Goal: Task Accomplishment & Management: Use online tool/utility

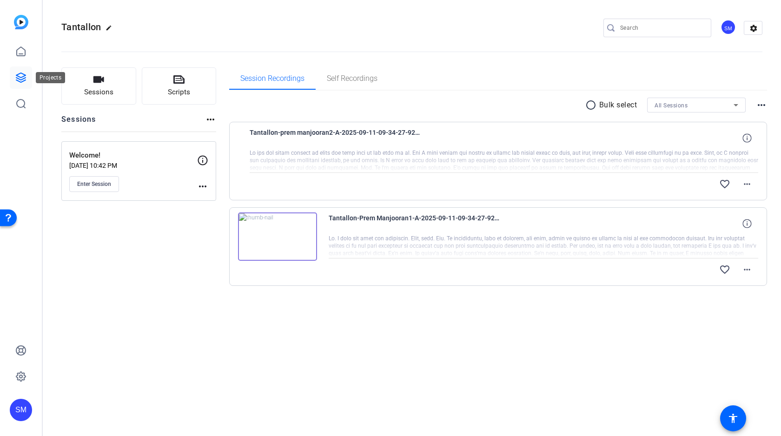
click at [19, 77] on icon at bounding box center [20, 77] width 11 height 11
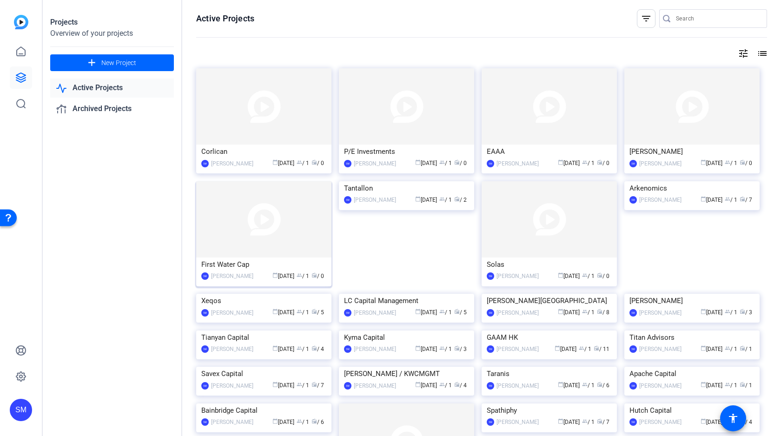
click at [278, 222] on img at bounding box center [263, 219] width 135 height 76
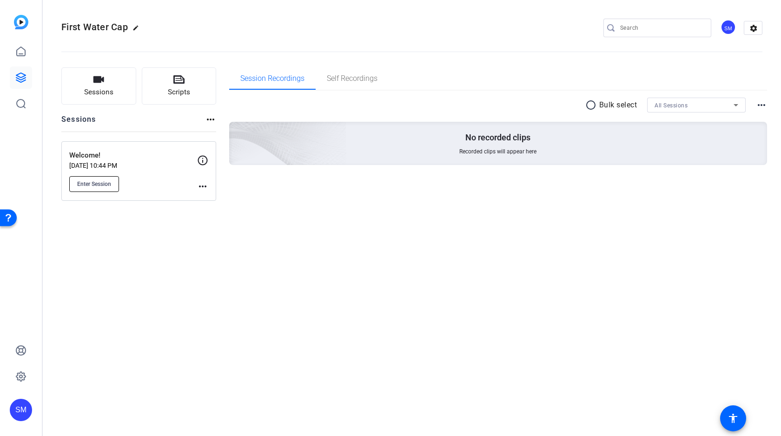
click at [97, 182] on span "Enter Session" at bounding box center [94, 183] width 34 height 7
click at [22, 78] on icon at bounding box center [20, 77] width 11 height 11
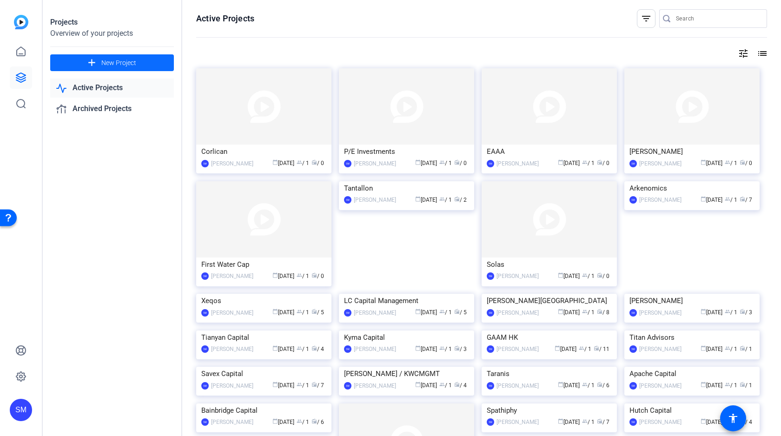
click at [119, 60] on span "New Project" at bounding box center [118, 63] width 35 height 10
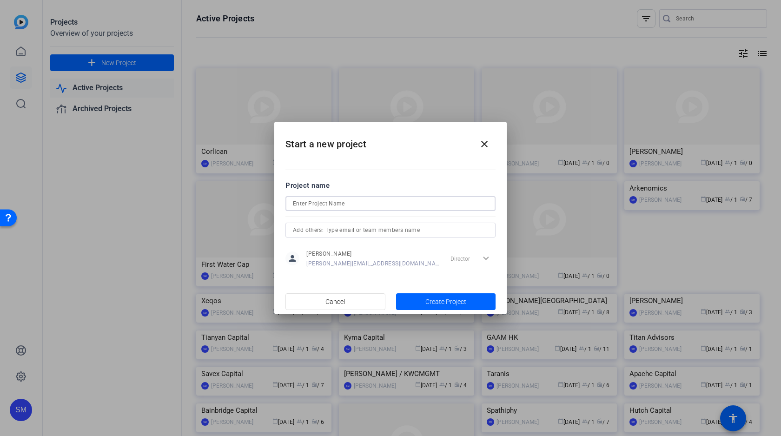
click at [360, 204] on input at bounding box center [390, 203] width 195 height 11
type input "Eurasia AM"
click at [440, 303] on span "Create Project" at bounding box center [445, 302] width 41 height 10
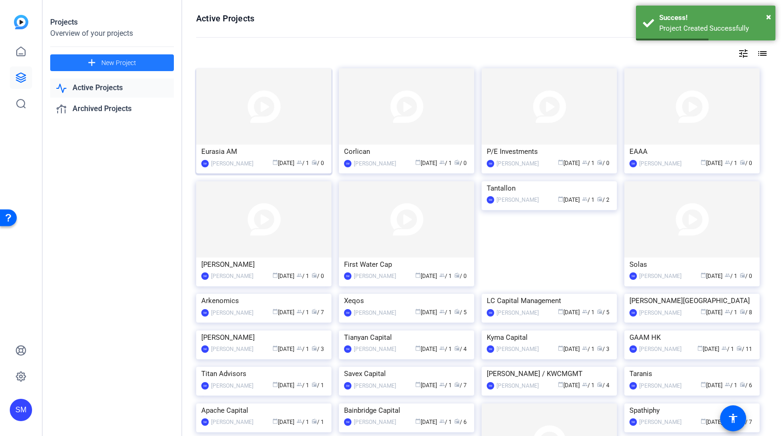
click at [266, 137] on img at bounding box center [263, 106] width 135 height 76
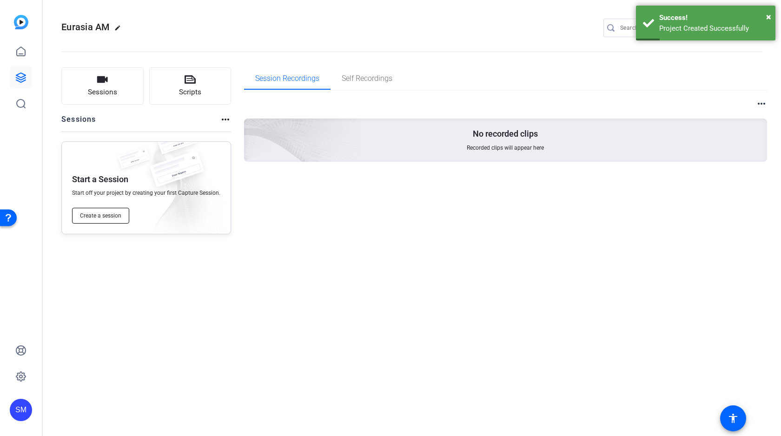
click at [111, 213] on span "Create a session" at bounding box center [100, 215] width 41 height 7
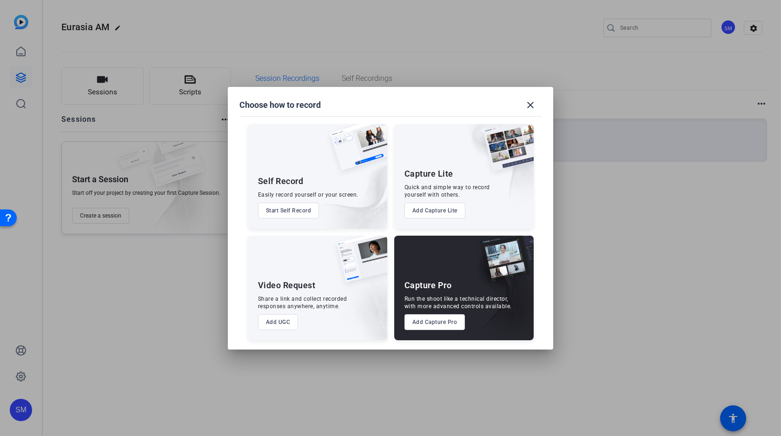
click at [428, 321] on button "Add Capture Pro" at bounding box center [434, 322] width 61 height 16
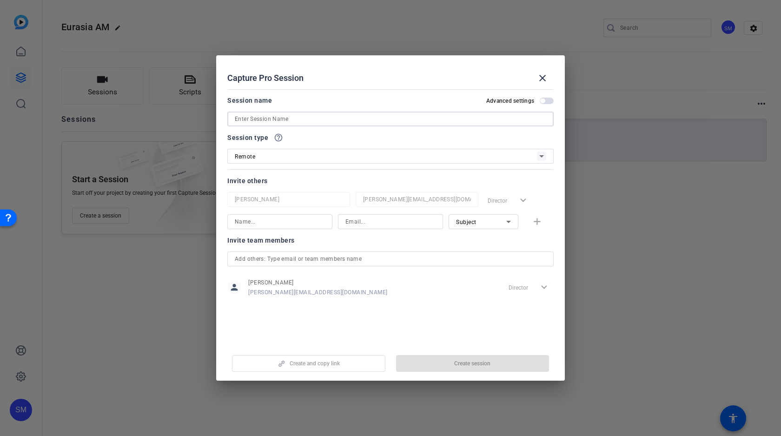
click at [320, 118] on input at bounding box center [390, 118] width 311 height 11
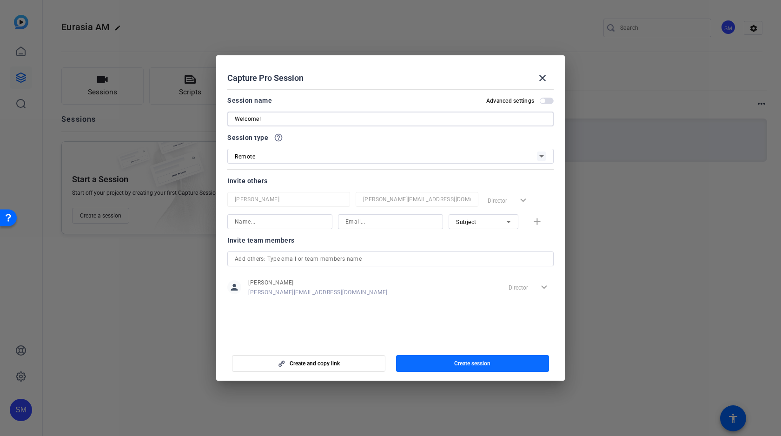
type input "Welcome!"
click at [477, 358] on span "button" at bounding box center [472, 363] width 153 height 22
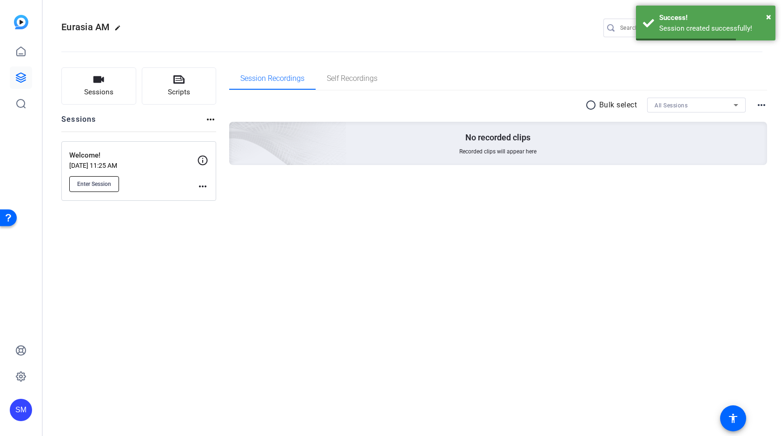
click at [81, 186] on span "Enter Session" at bounding box center [94, 183] width 34 height 7
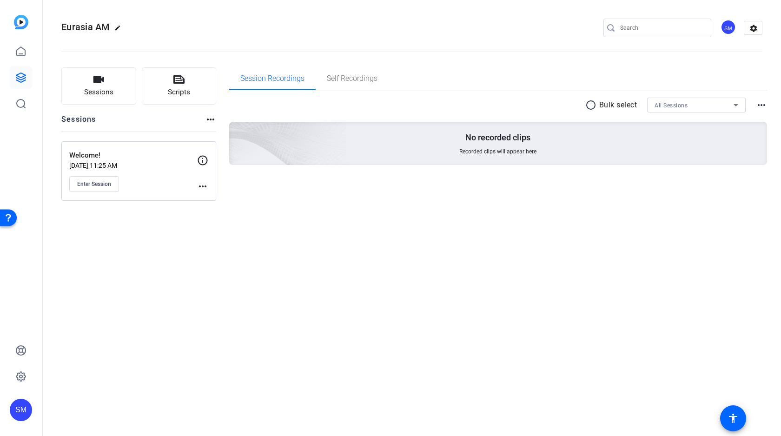
click at [117, 26] on mat-icon "edit" at bounding box center [119, 30] width 11 height 11
click at [78, 30] on input "Eurasia AM" at bounding box center [99, 27] width 61 height 11
type input "Euro Asia Asset Management"
click at [146, 26] on span "check_circle" at bounding box center [144, 27] width 11 height 11
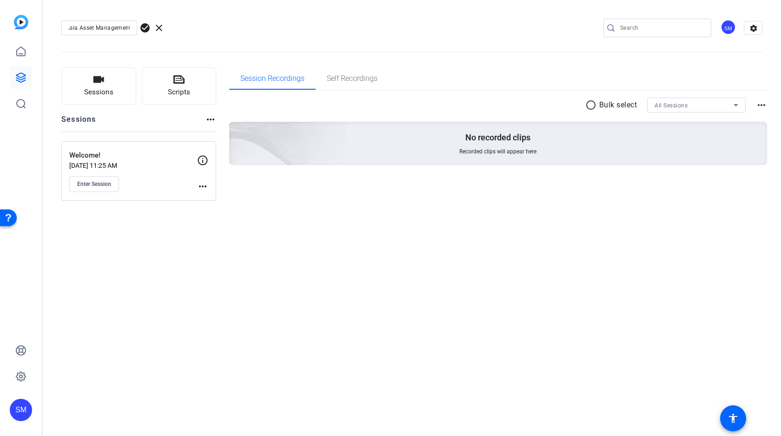
scroll to position [0, 0]
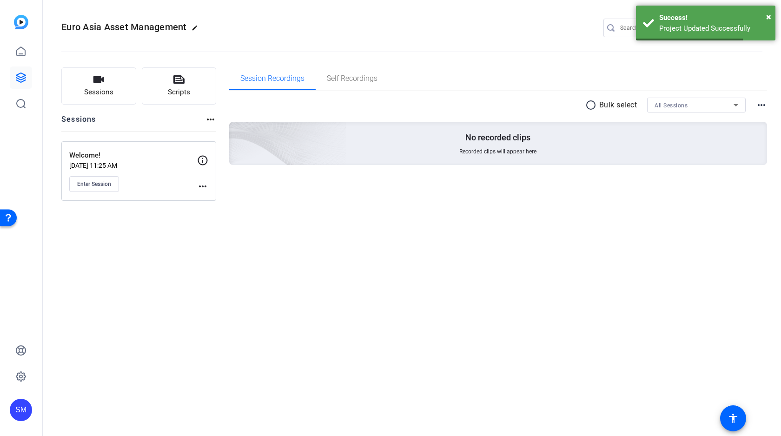
click at [510, 264] on div "Euro Asia Asset Management edit SM settings Sessions Scripts Sessions more_hori…" at bounding box center [412, 218] width 738 height 436
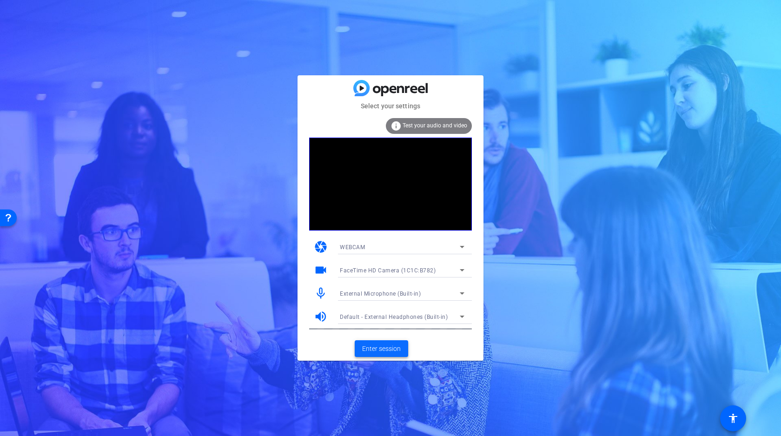
click at [388, 345] on span "Enter session" at bounding box center [381, 349] width 39 height 10
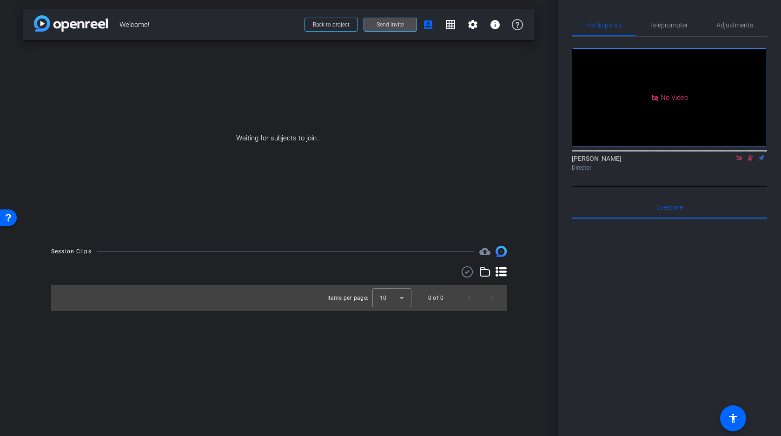
click at [392, 25] on span "Send invite" at bounding box center [389, 24] width 27 height 7
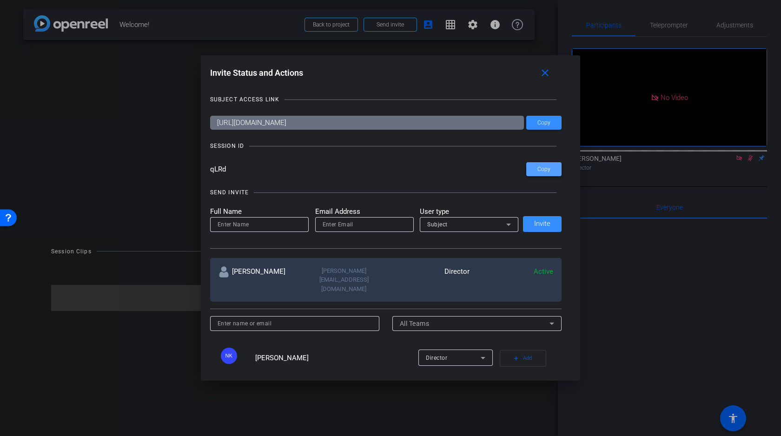
click at [544, 167] on span "Copy" at bounding box center [543, 169] width 13 height 7
click at [544, 72] on mat-icon "close" at bounding box center [545, 73] width 12 height 12
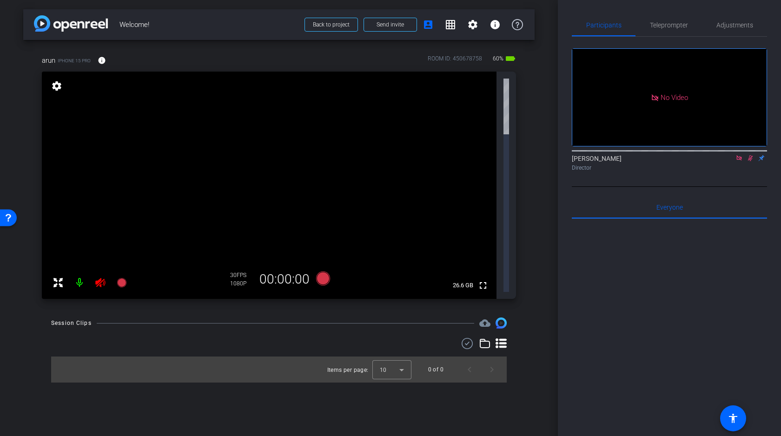
click at [738, 161] on icon at bounding box center [738, 158] width 7 height 7
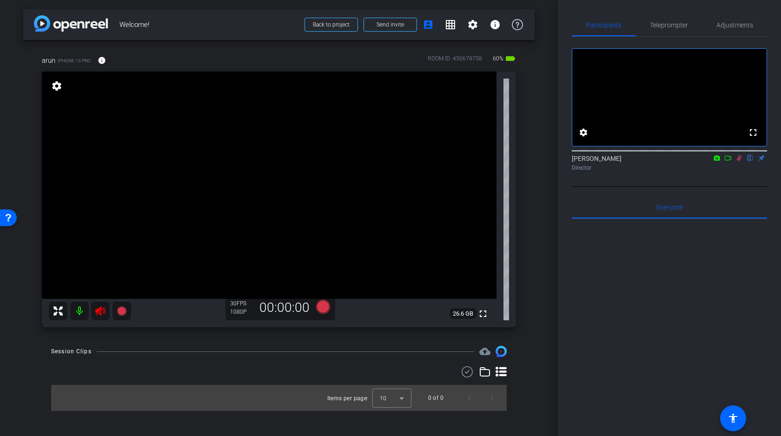
click at [741, 161] on icon at bounding box center [738, 158] width 7 height 7
click at [101, 309] on icon at bounding box center [100, 310] width 11 height 11
click at [728, 23] on span "Adjustments" at bounding box center [734, 25] width 37 height 7
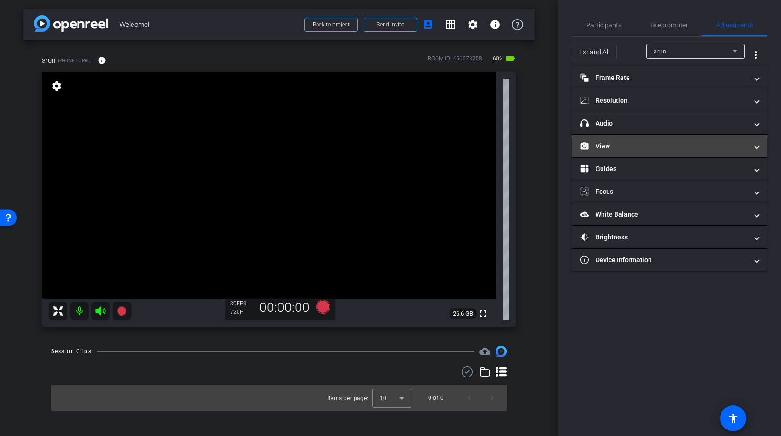
click at [625, 147] on mat-panel-title "View" at bounding box center [663, 146] width 167 height 10
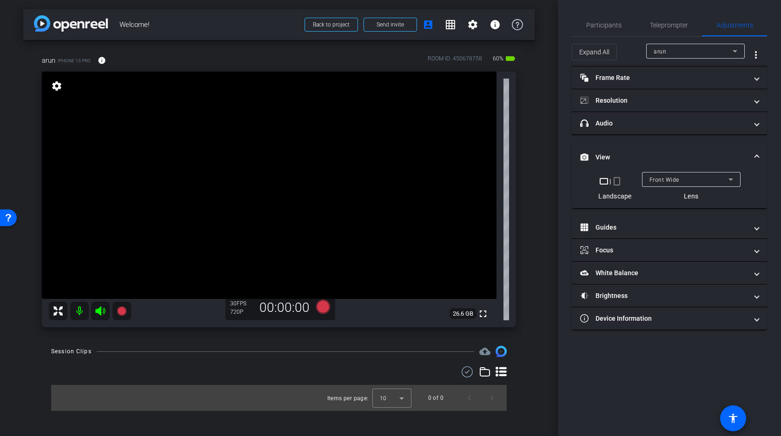
click at [683, 179] on div "Front Wide" at bounding box center [688, 180] width 79 height 12
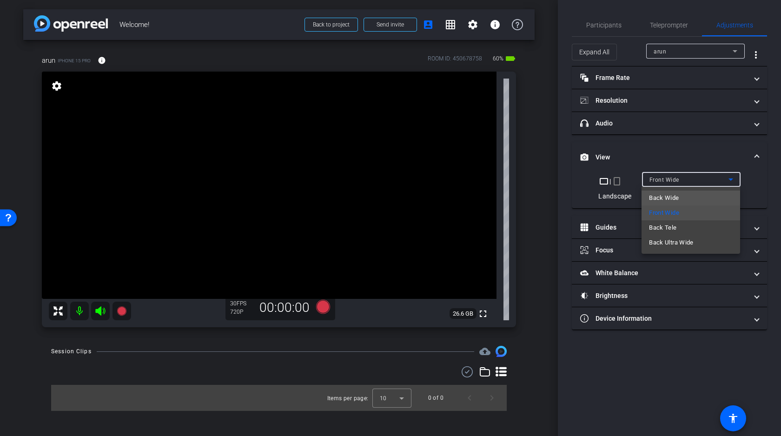
click at [671, 197] on span "Back Wide" at bounding box center [664, 197] width 30 height 11
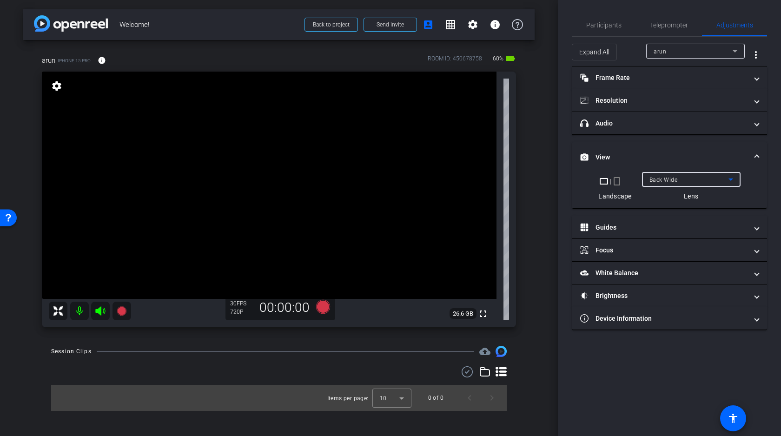
click at [689, 178] on div "Back Wide" at bounding box center [688, 180] width 79 height 12
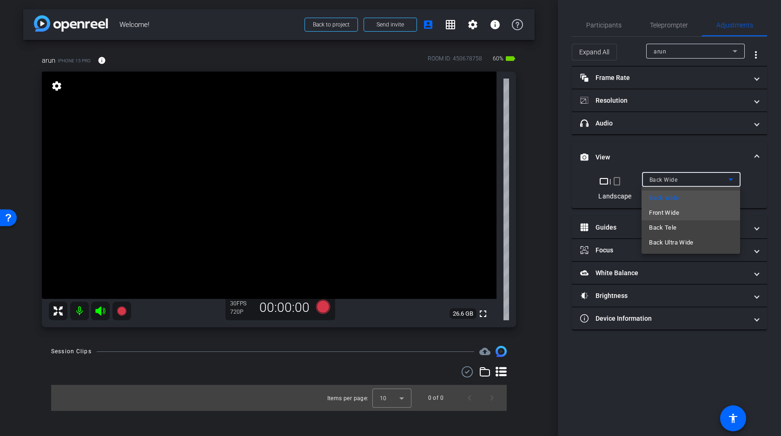
click at [670, 212] on span "Front Wide" at bounding box center [664, 212] width 30 height 11
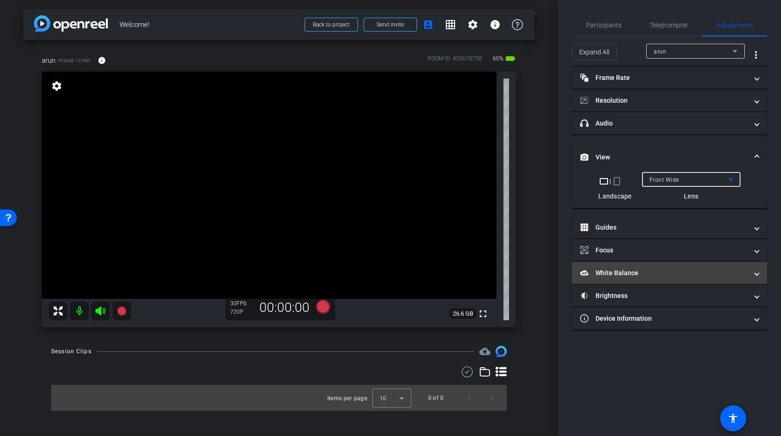
click at [613, 272] on mat-panel-title "White Balance White Balance" at bounding box center [663, 273] width 167 height 10
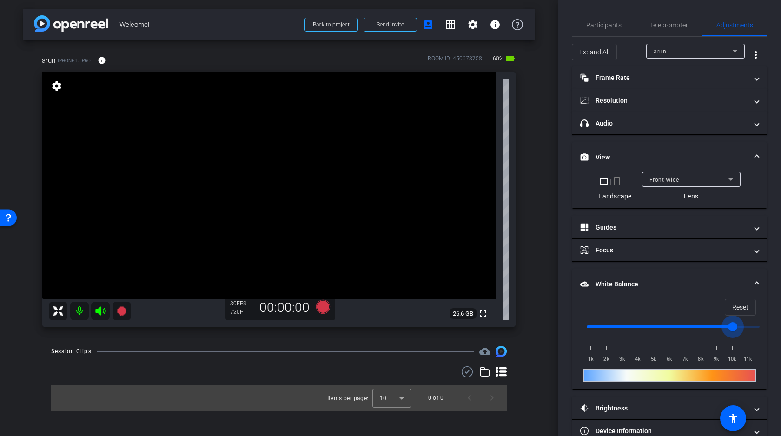
drag, startPoint x: 588, startPoint y: 325, endPoint x: 747, endPoint y: 324, distance: 158.9
click at [747, 324] on input "range" at bounding box center [673, 326] width 192 height 20
drag, startPoint x: 747, startPoint y: 324, endPoint x: 583, endPoint y: 333, distance: 163.8
click at [583, 333] on input "range" at bounding box center [673, 326] width 192 height 20
click at [743, 305] on span "Reset" at bounding box center [740, 307] width 16 height 18
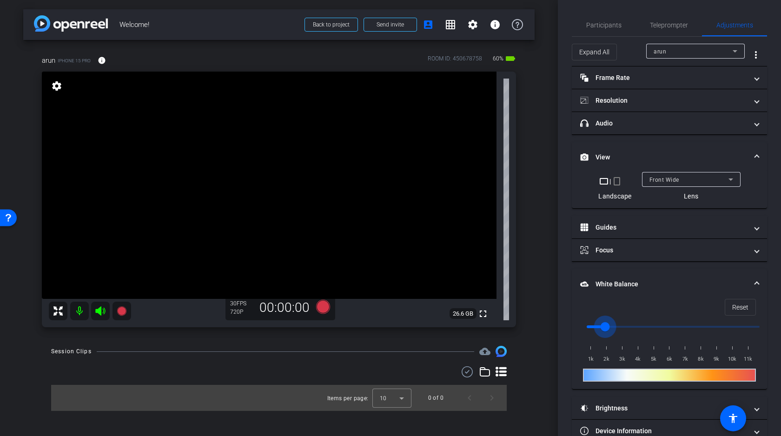
drag, startPoint x: 588, startPoint y: 327, endPoint x: 606, endPoint y: 327, distance: 17.7
click at [606, 327] on input "range" at bounding box center [673, 326] width 192 height 20
drag, startPoint x: 606, startPoint y: 327, endPoint x: 616, endPoint y: 327, distance: 10.2
type input "2500"
click at [616, 327] on input "range" at bounding box center [673, 326] width 192 height 20
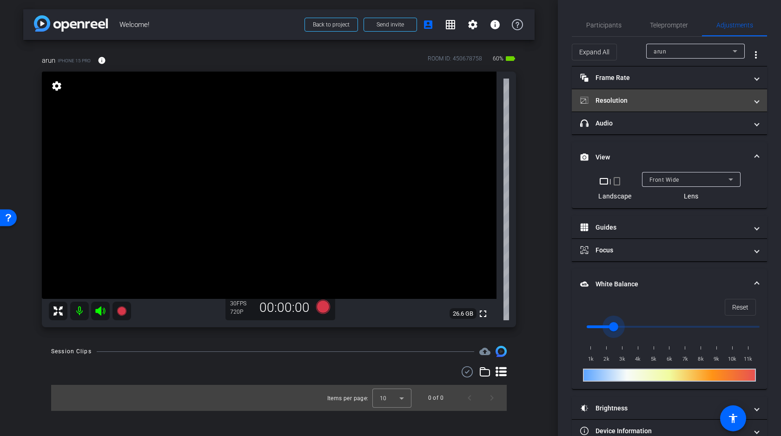
click at [644, 103] on mat-panel-title "Resolution" at bounding box center [663, 101] width 167 height 10
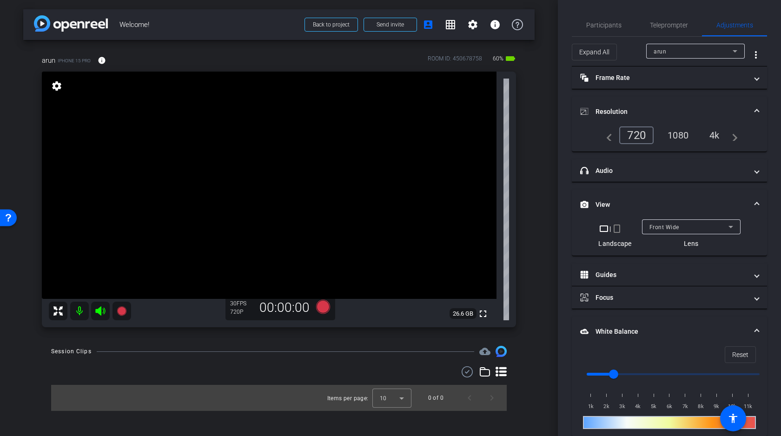
drag, startPoint x: 729, startPoint y: 131, endPoint x: 723, endPoint y: 131, distance: 6.5
click at [728, 131] on mat-icon "navigate_next" at bounding box center [731, 135] width 11 height 11
click at [722, 132] on div "4k" at bounding box center [714, 135] width 24 height 16
click at [713, 134] on div "4k" at bounding box center [714, 135] width 24 height 16
click at [611, 29] on span "Participants" at bounding box center [603, 25] width 35 height 22
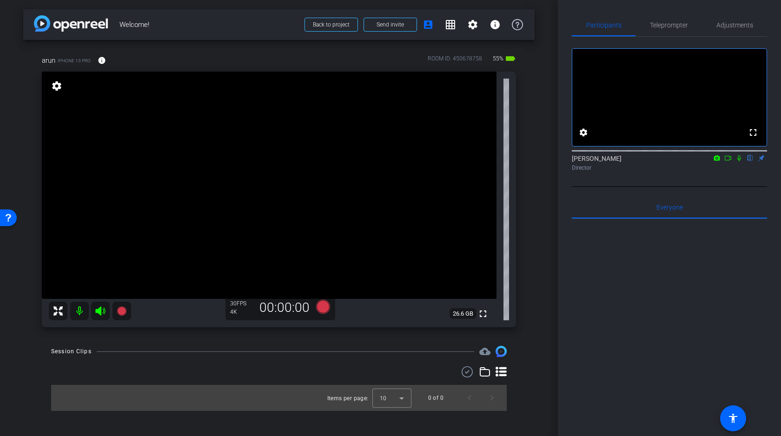
click at [727, 161] on icon at bounding box center [727, 158] width 7 height 7
click at [751, 161] on icon at bounding box center [749, 158] width 7 height 7
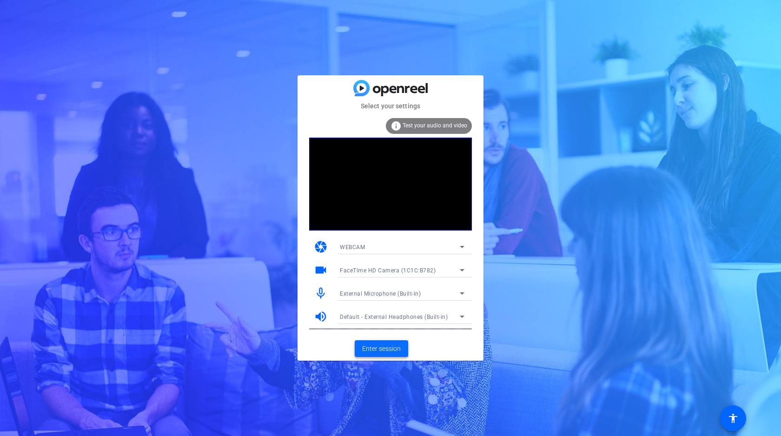
click at [388, 347] on span "Enter session" at bounding box center [381, 349] width 39 height 10
